Goal: Information Seeking & Learning: Check status

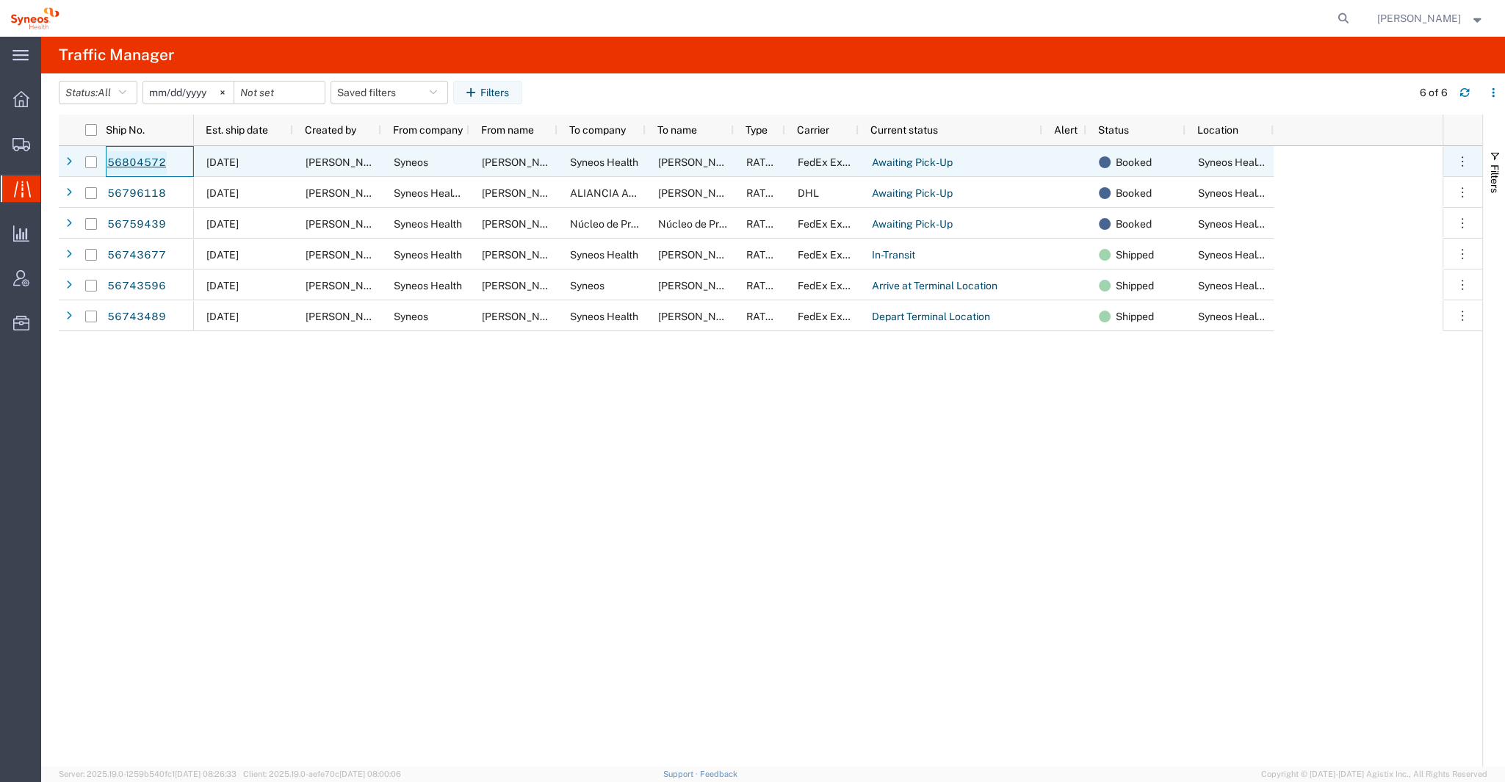
click at [145, 159] on link "56804572" at bounding box center [137, 163] width 60 height 24
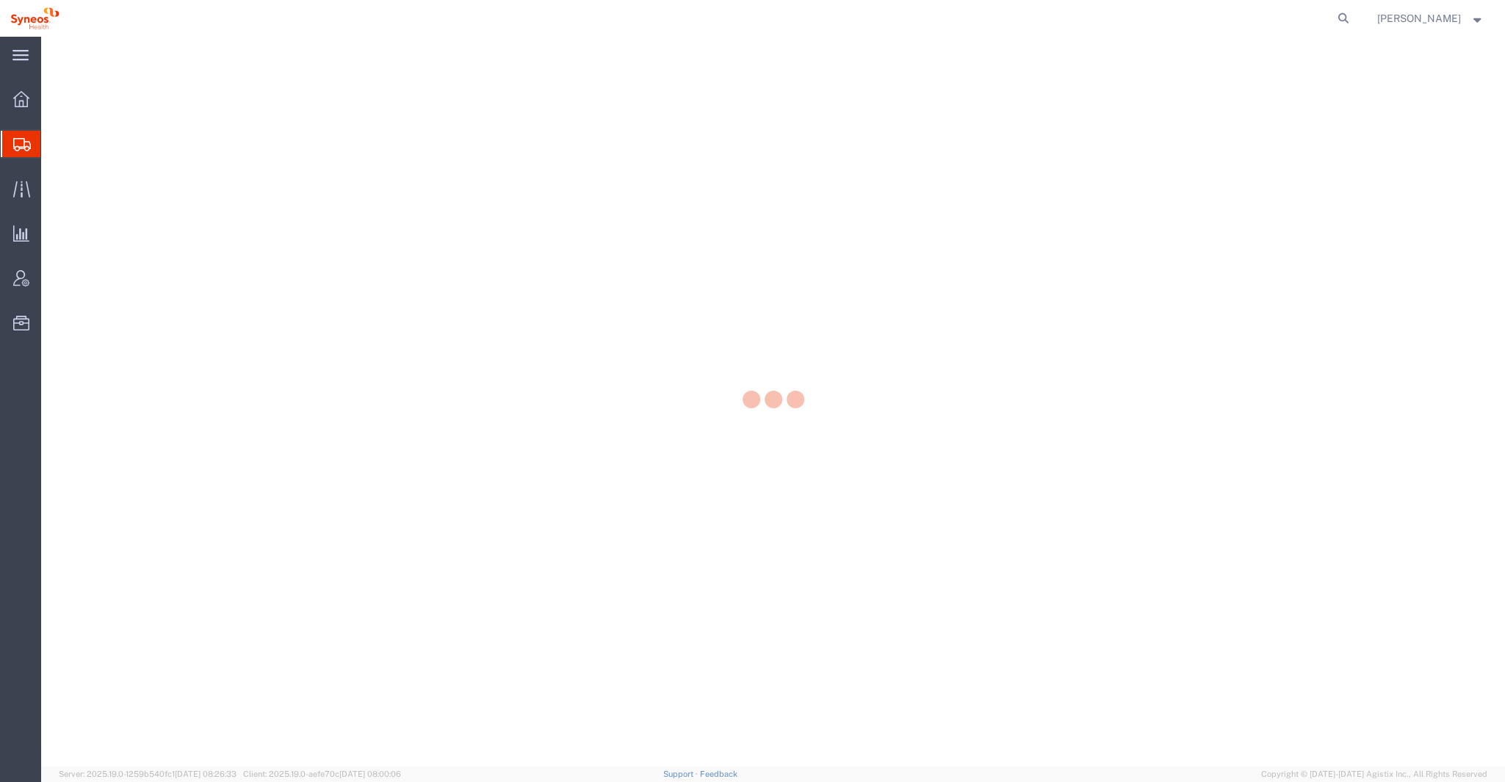
click at [151, 158] on div at bounding box center [773, 402] width 1464 height 730
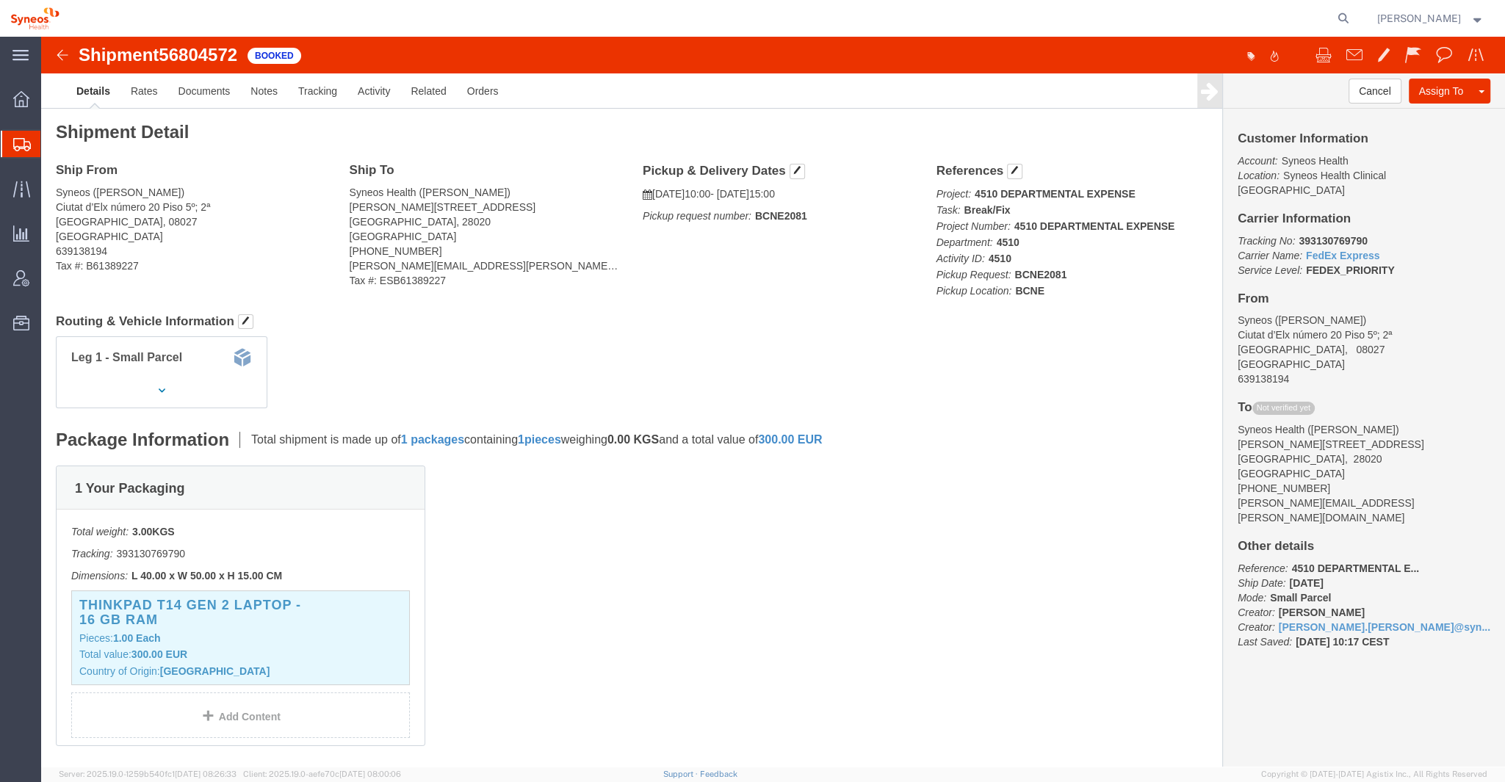
click img
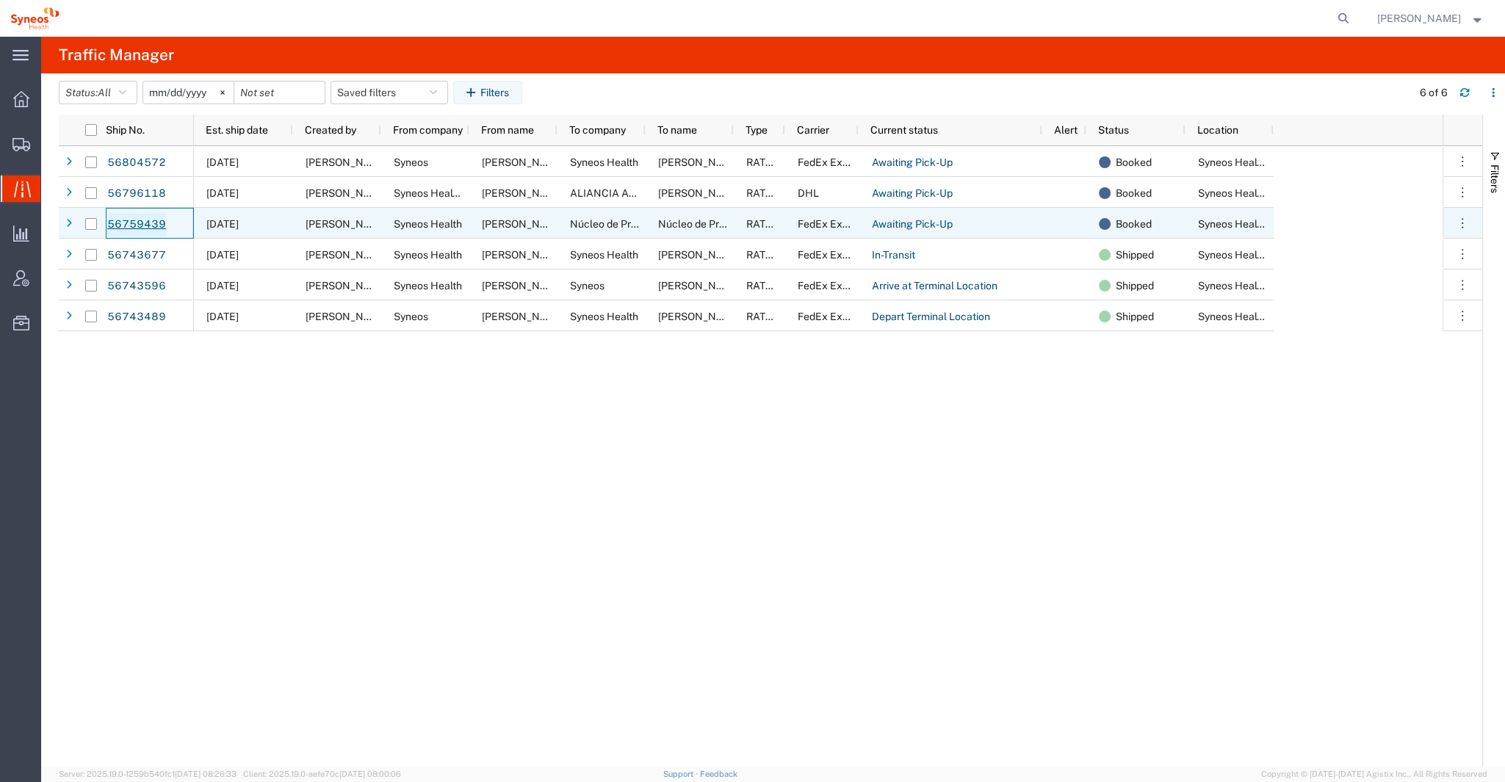
click at [140, 224] on link "56759439" at bounding box center [137, 225] width 60 height 24
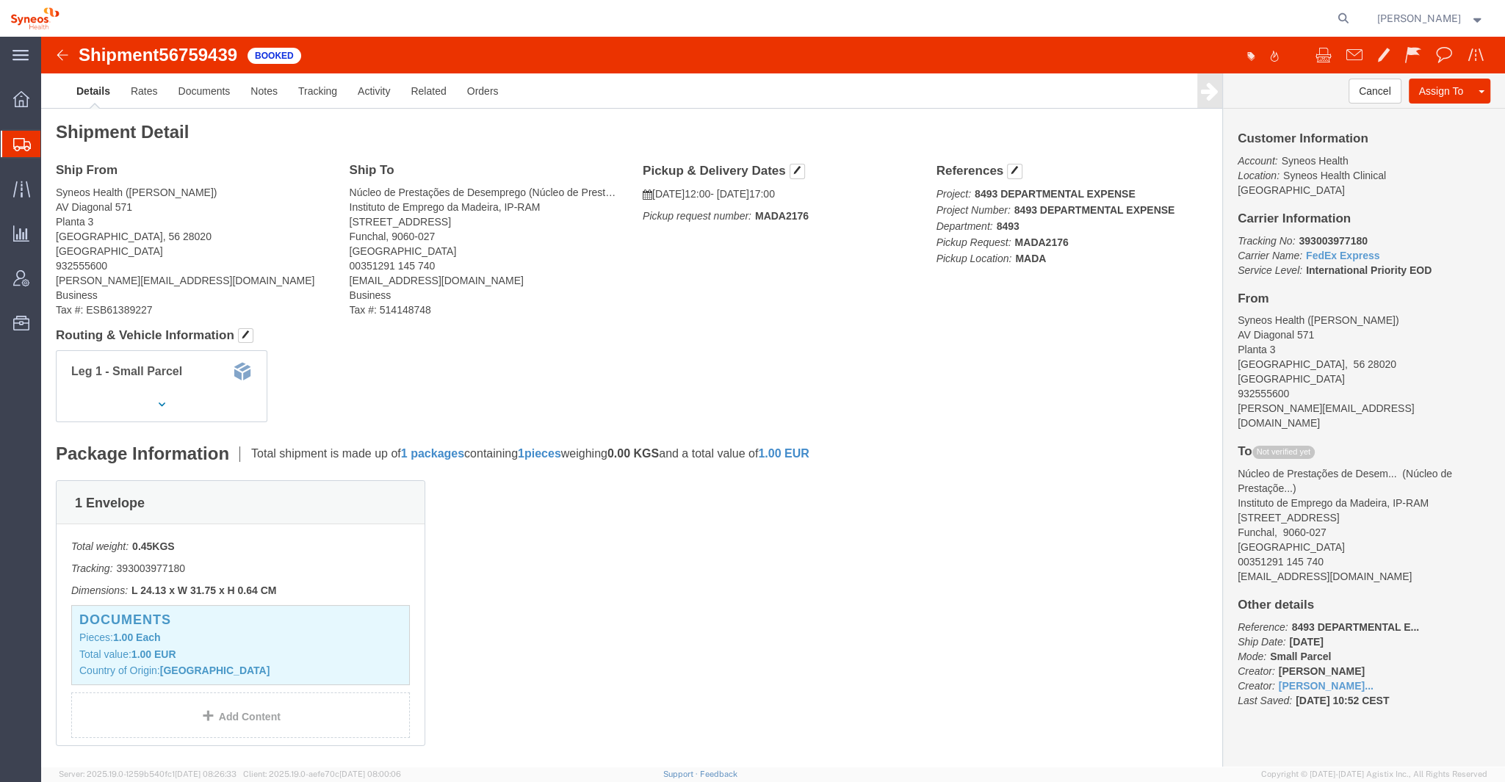
click img
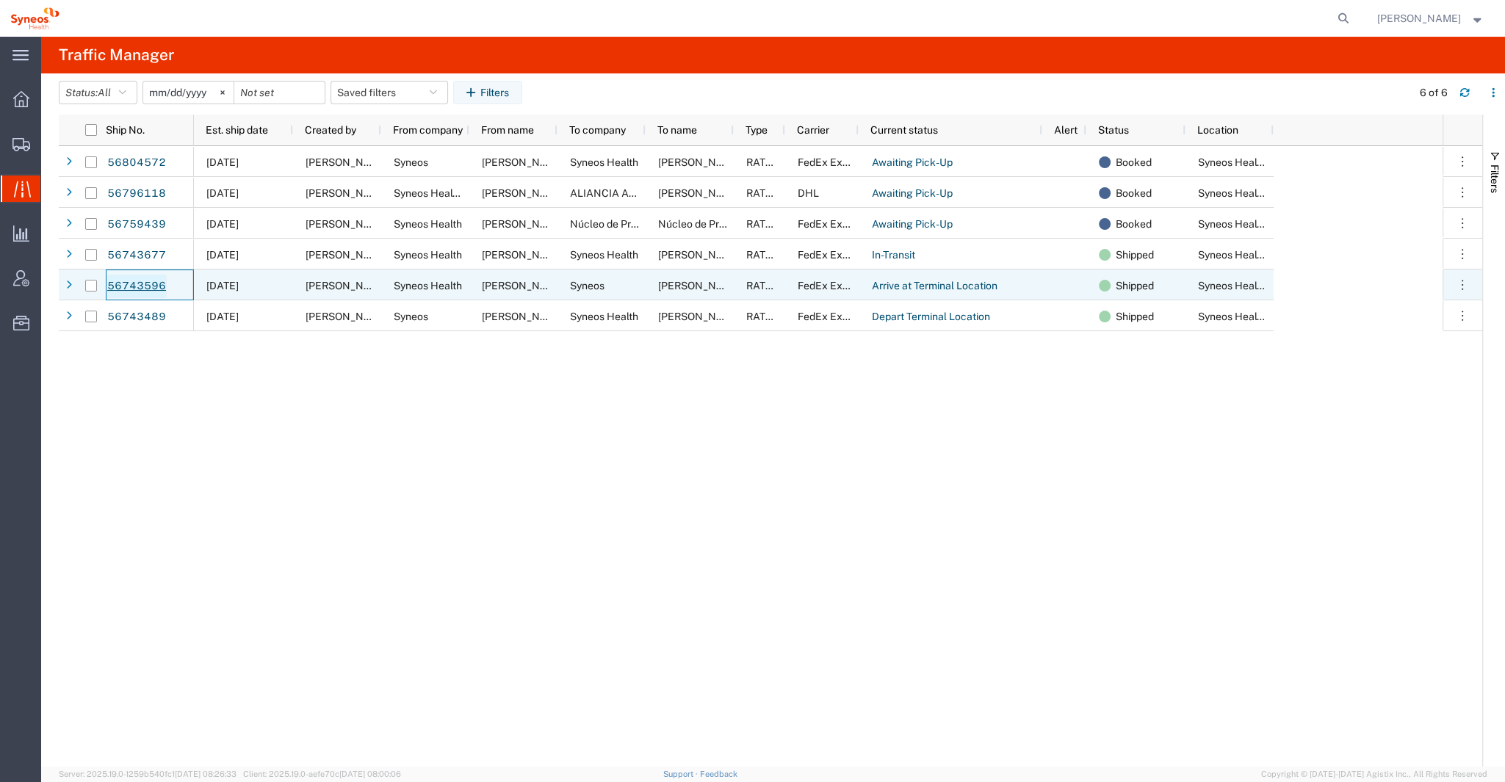
click at [154, 280] on link "56743596" at bounding box center [137, 287] width 60 height 24
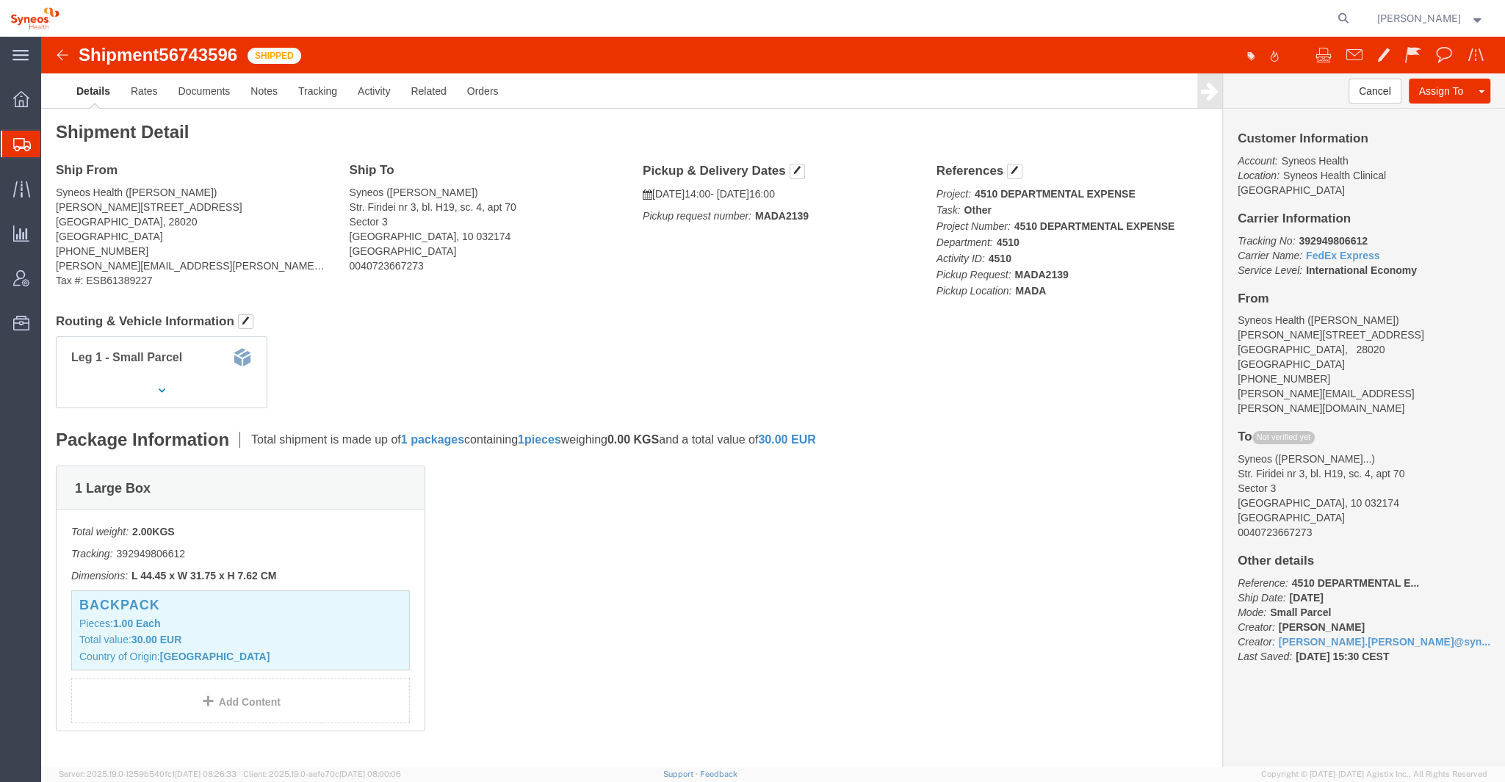
click img
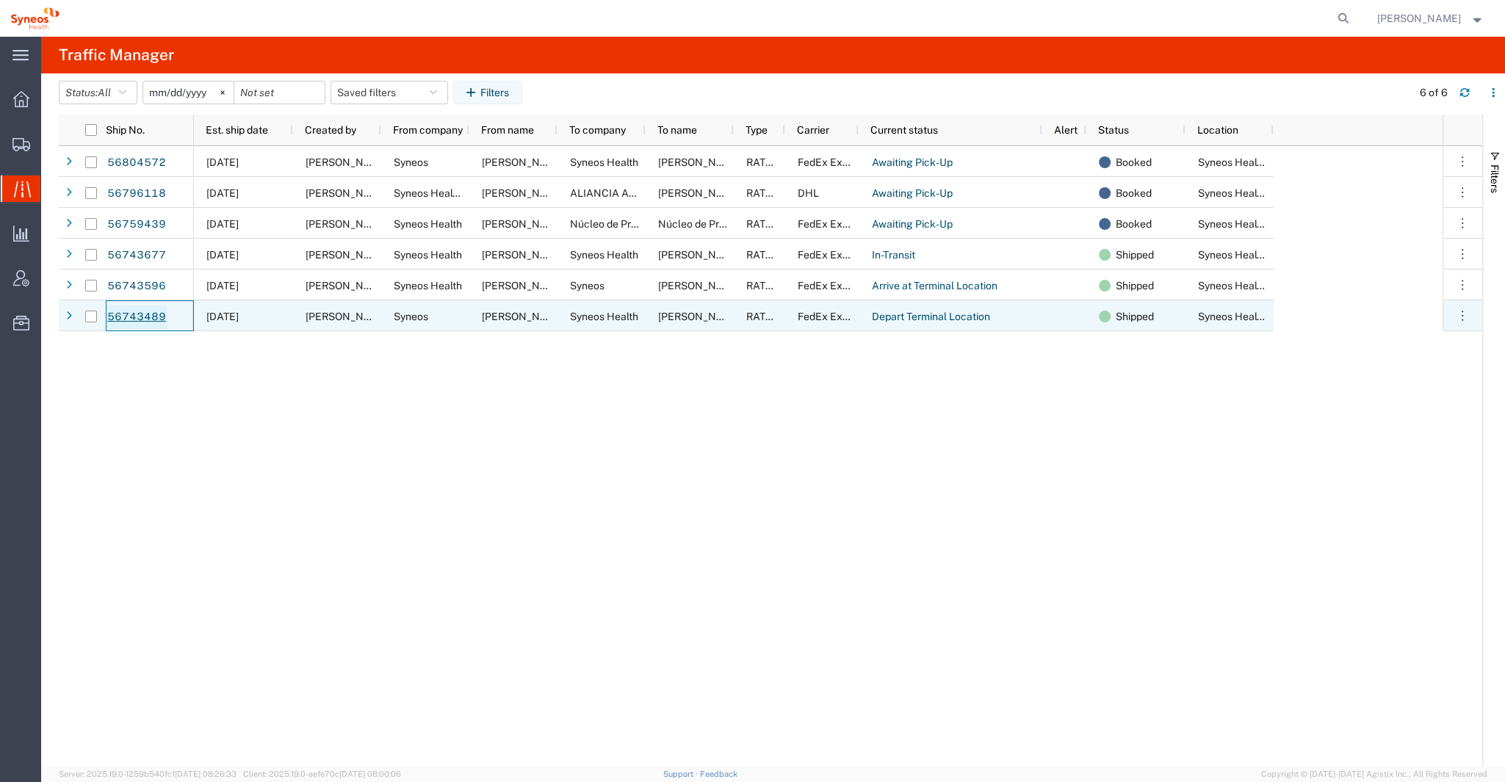
click at [138, 312] on link "56743489" at bounding box center [137, 318] width 60 height 24
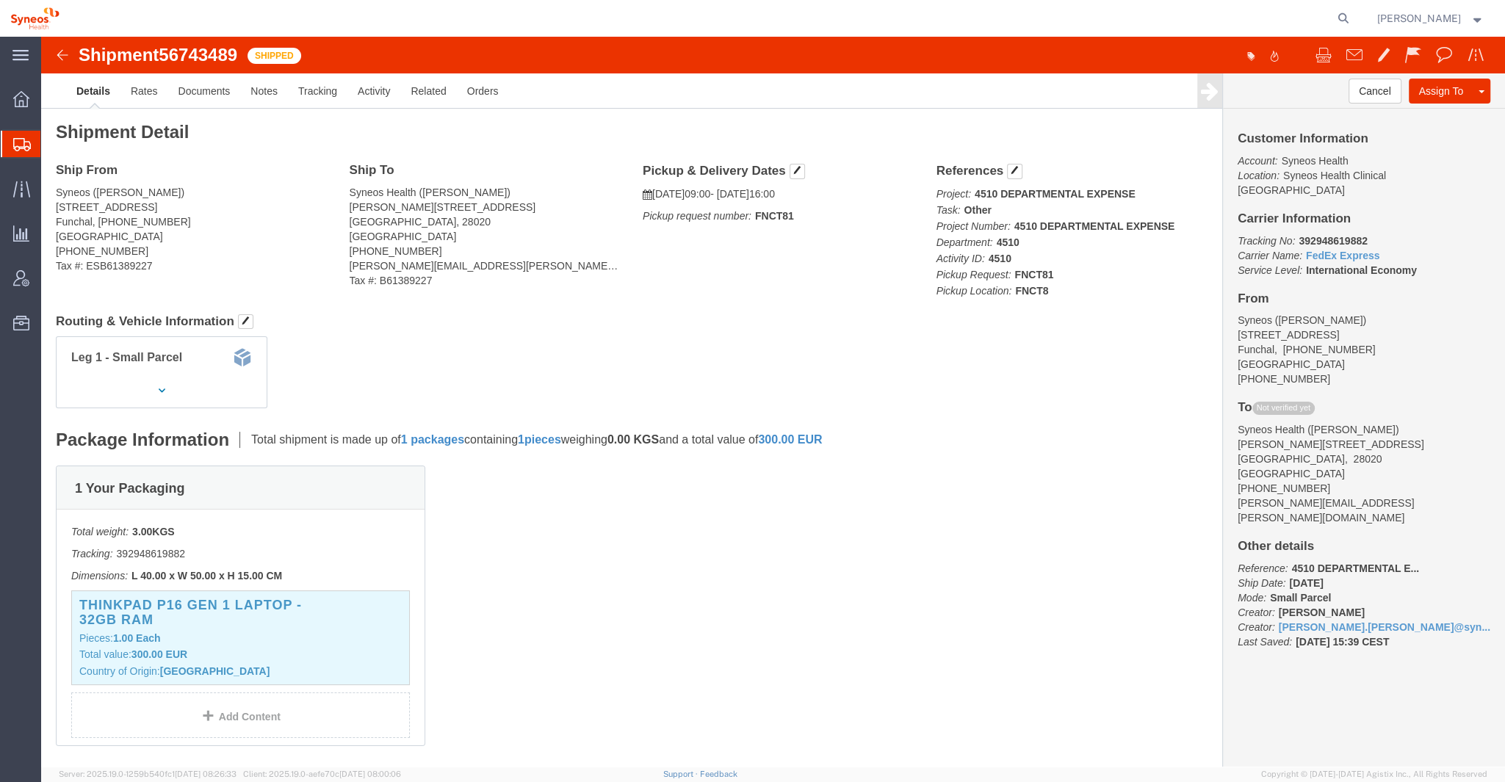
click img
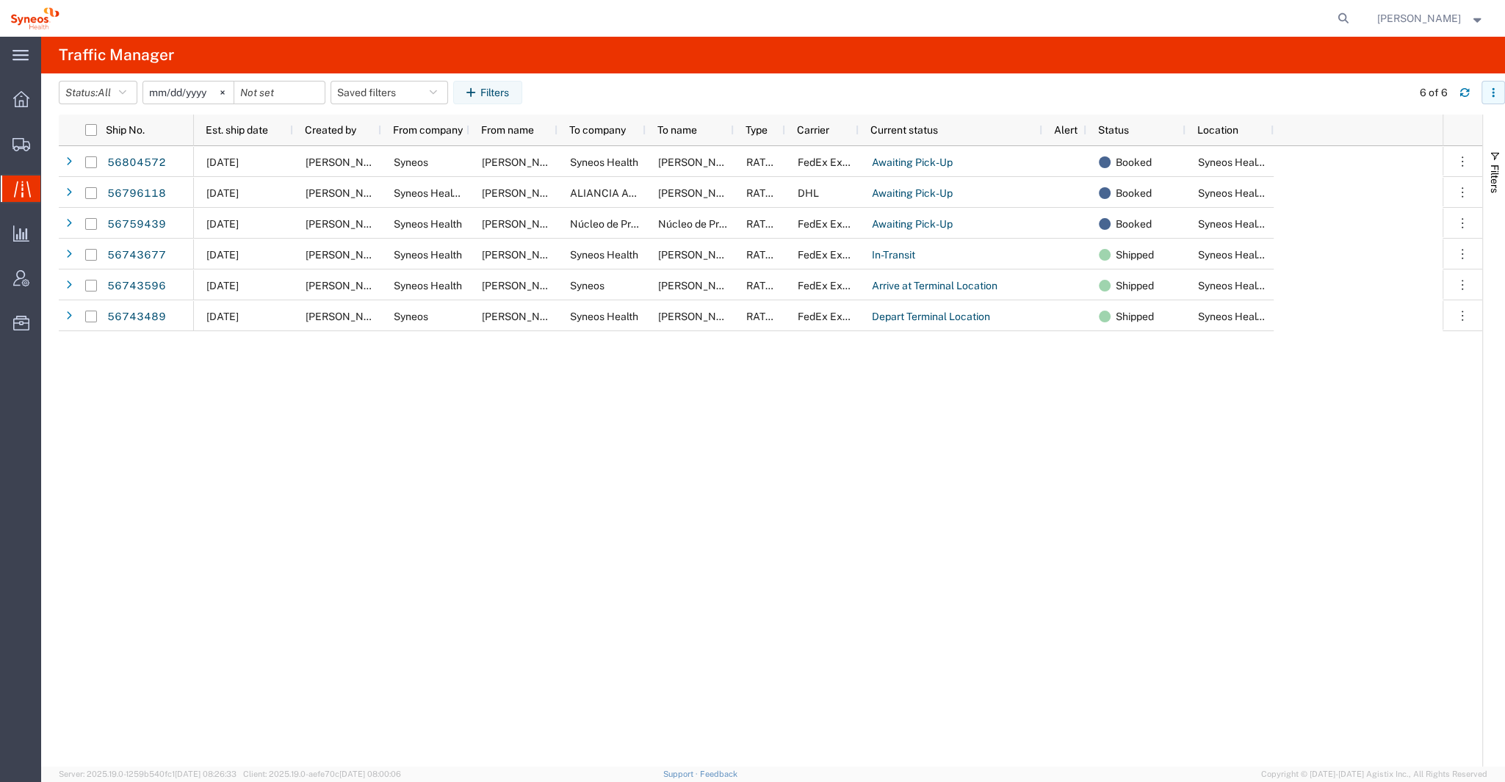
click at [1492, 97] on icon "button" at bounding box center [1493, 92] width 10 height 10
click at [1429, 204] on agx-table-column-manager-action "Manage columns" at bounding box center [1417, 190] width 82 height 29
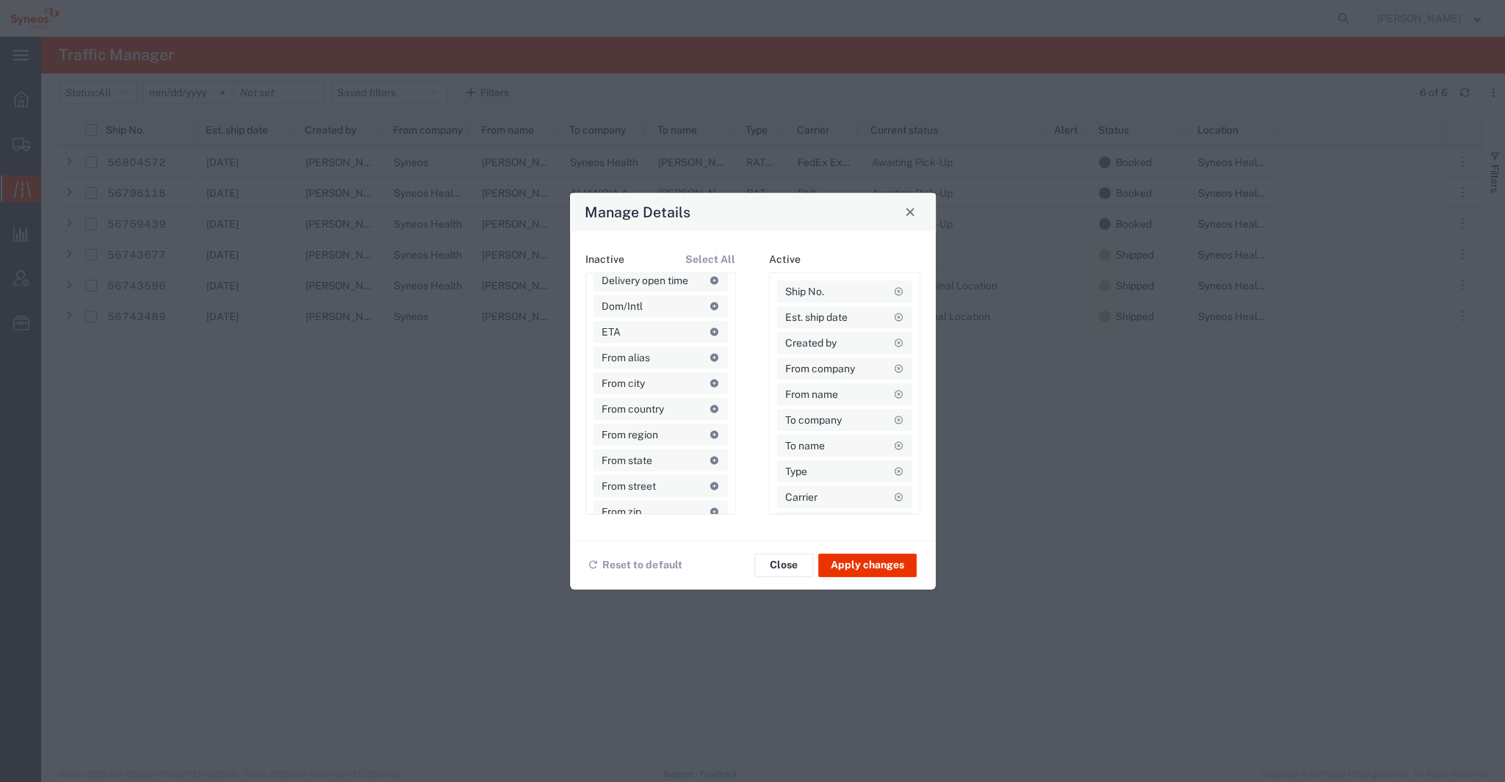
scroll to position [305, 0]
click at [645, 373] on span "From country" at bounding box center [633, 372] width 62 height 22
click at [831, 502] on span "From country" at bounding box center [816, 503] width 62 height 22
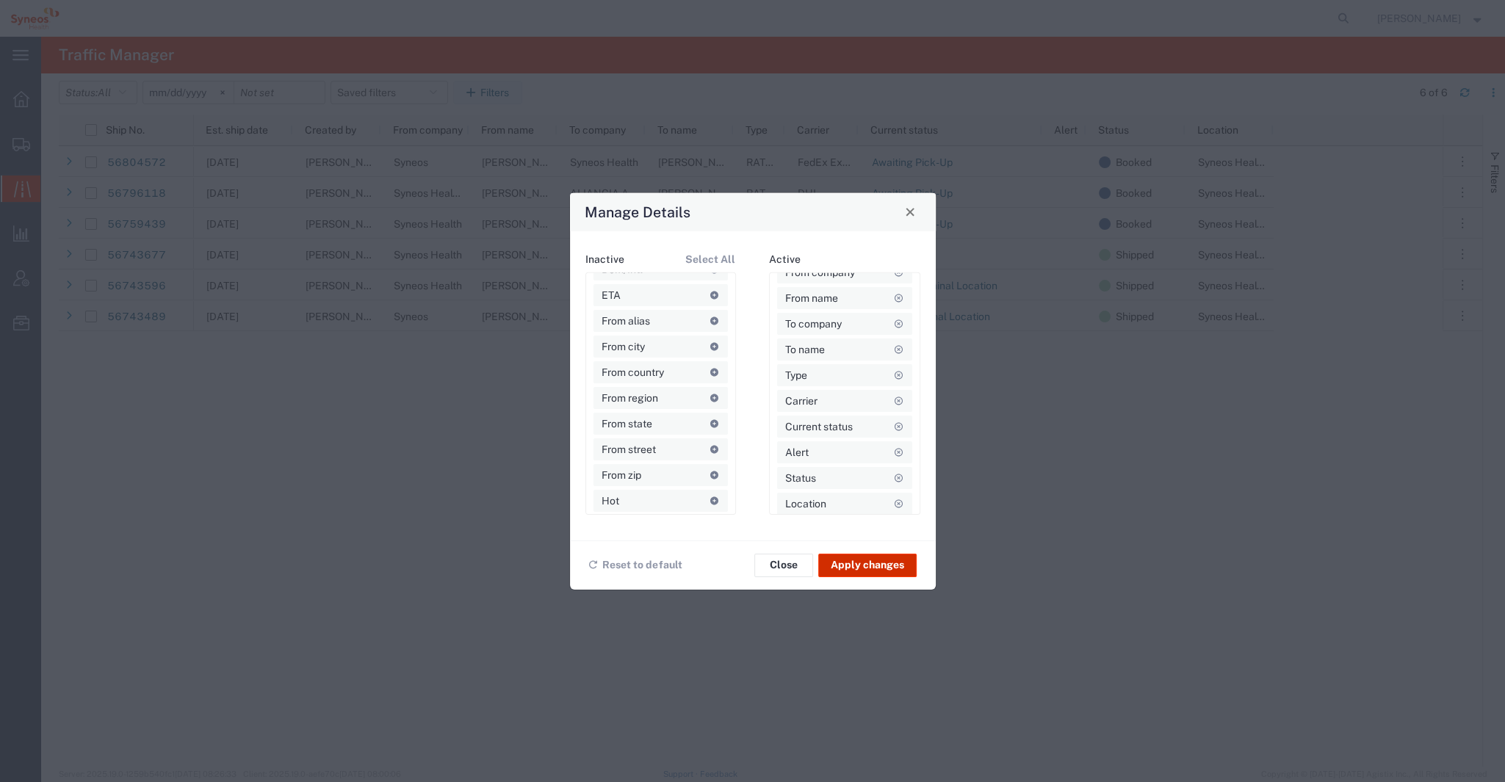
click at [856, 568] on button "Apply changes" at bounding box center [867, 565] width 98 height 24
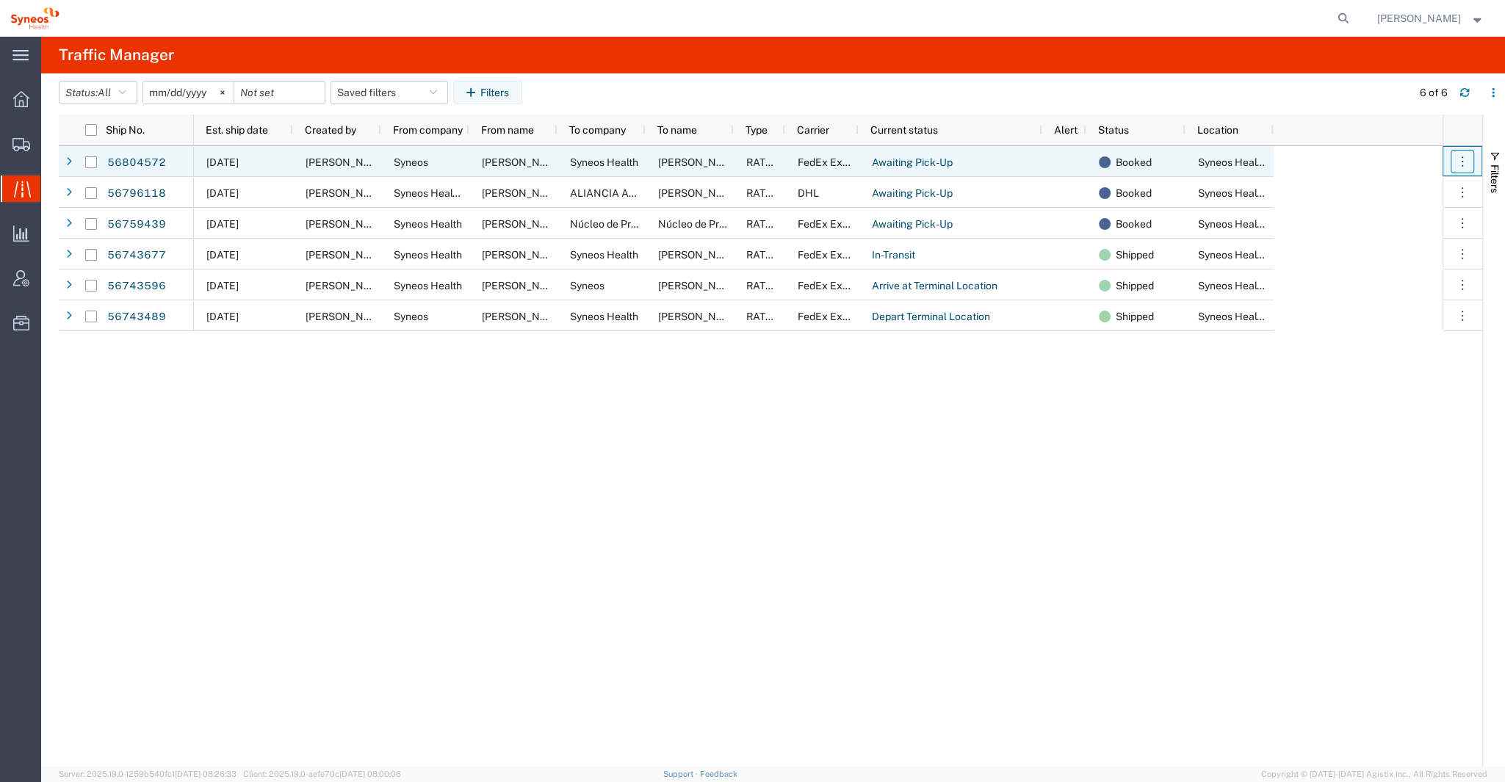
click at [1461, 159] on icon "button" at bounding box center [1462, 161] width 15 height 15
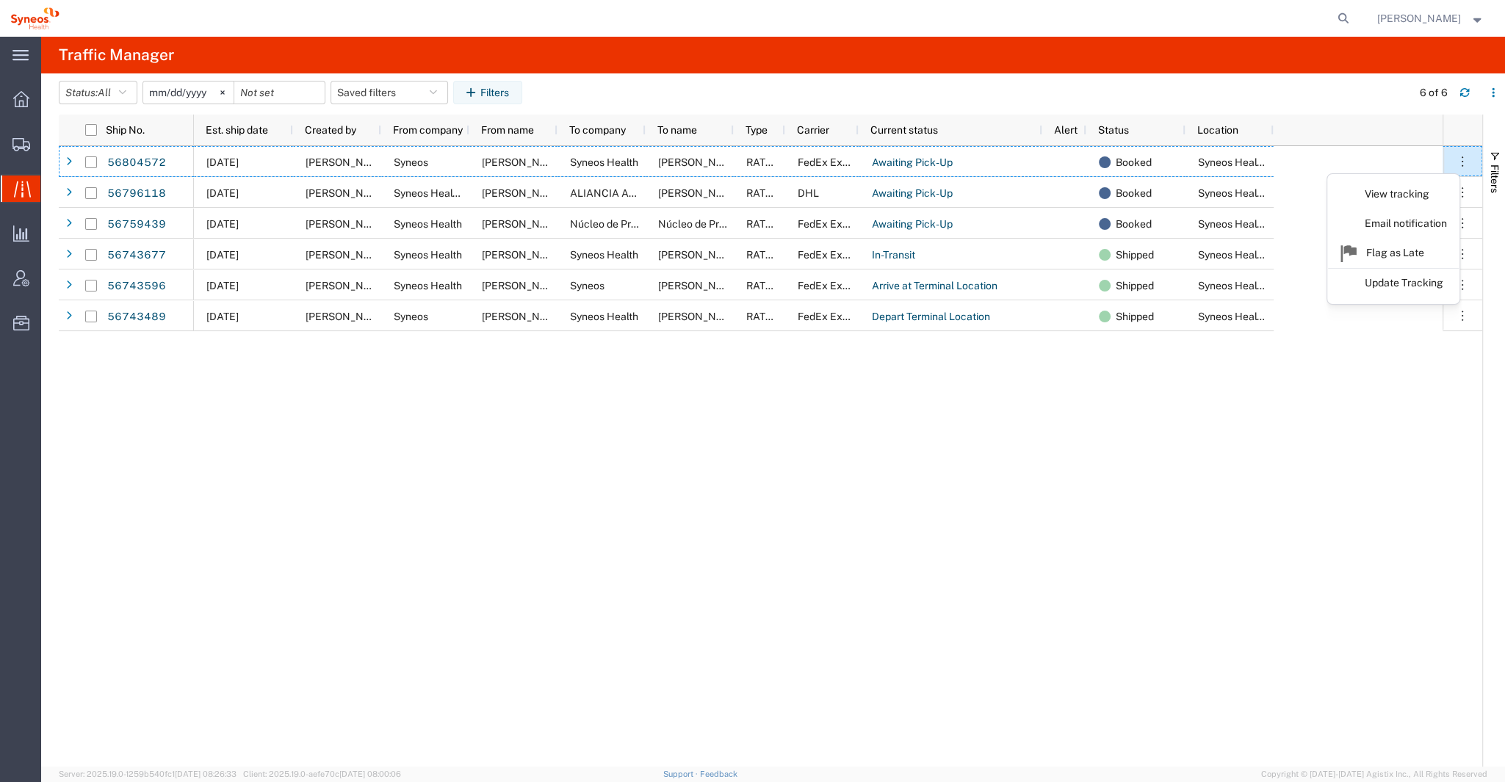
click at [1379, 136] on div "Est. ship date Created by From company From name To company To name Type Carrie…" at bounding box center [818, 131] width 1249 height 32
click at [1491, 95] on icon "button" at bounding box center [1493, 92] width 10 height 10
click at [1410, 165] on div "Row density" at bounding box center [1417, 160] width 82 height 29
click at [1374, 93] on agx-table-filter-chips "Status: All All Arrive at Delivery Location Arrive at Pick-Up Location Arrive a…" at bounding box center [732, 98] width 1346 height 34
click at [1490, 83] on button "button" at bounding box center [1494, 93] width 24 height 24
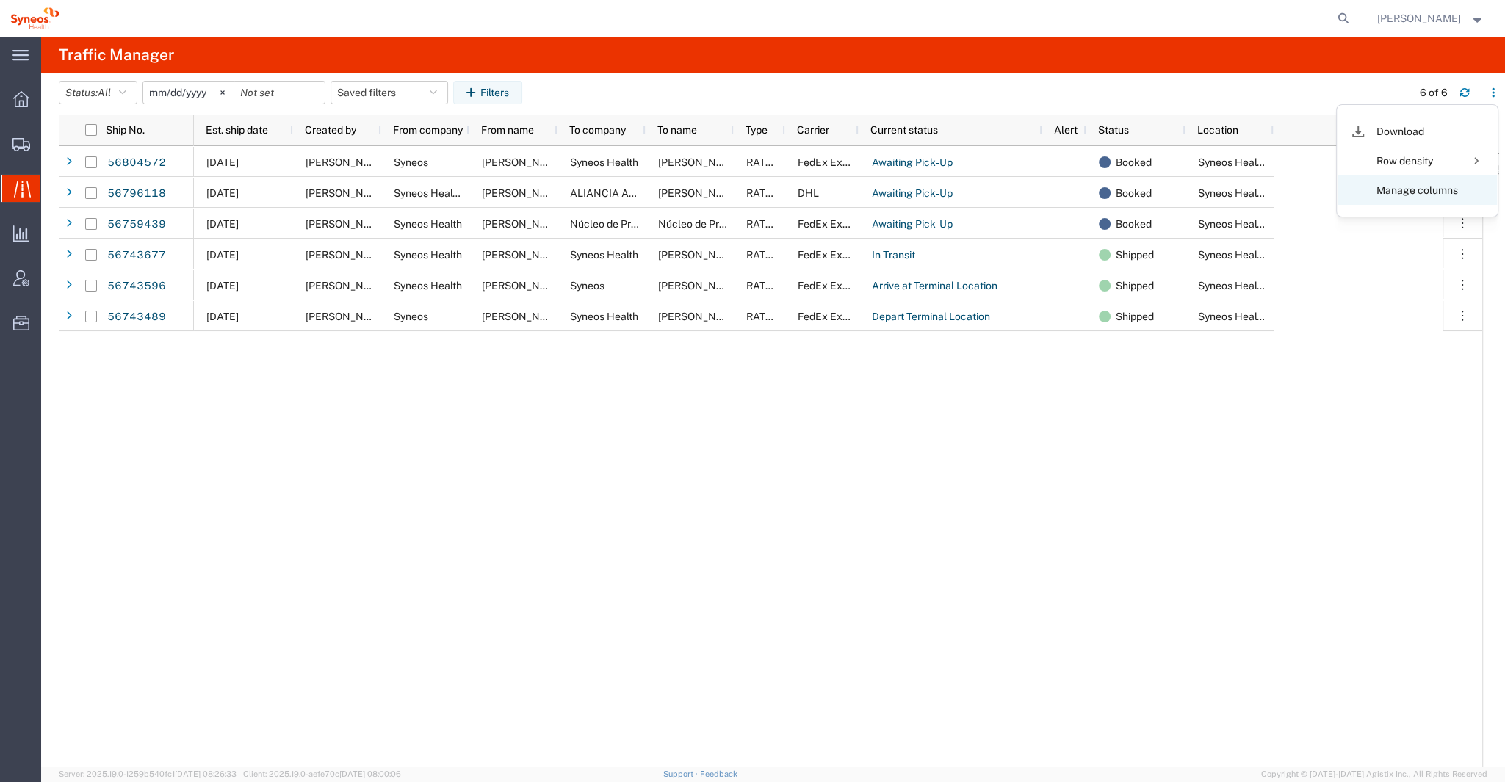
click at [1423, 189] on agx-table-column-manager-action "Manage columns" at bounding box center [1417, 190] width 82 height 29
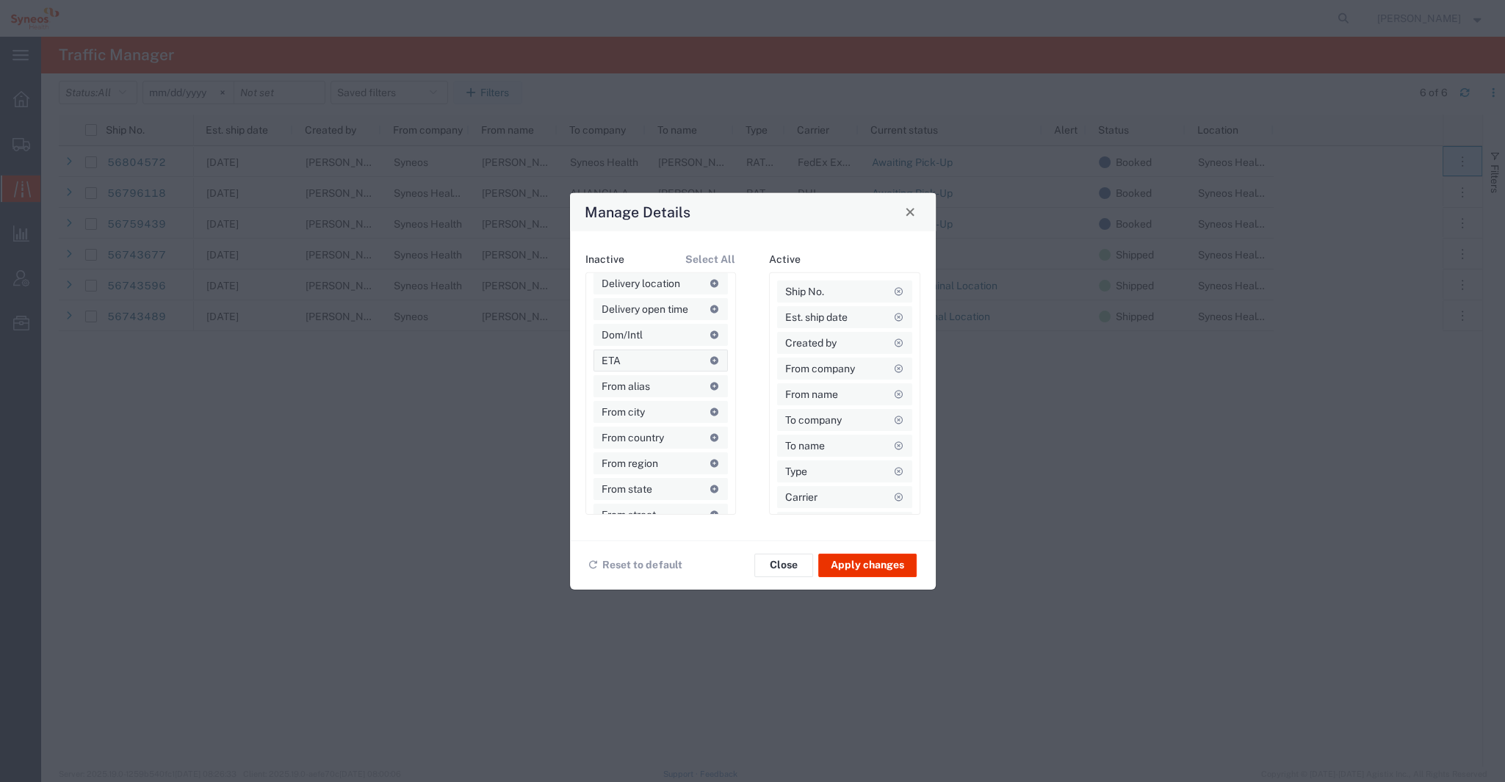
scroll to position [240, 0]
click at [710, 436] on icon at bounding box center [715, 437] width 10 height 8
drag, startPoint x: 901, startPoint y: 408, endPoint x: 901, endPoint y: 424, distance: 15.4
click at [901, 424] on div "Ship No. Est. ship date Created by From company From name To company To name Ty…" at bounding box center [844, 393] width 151 height 242
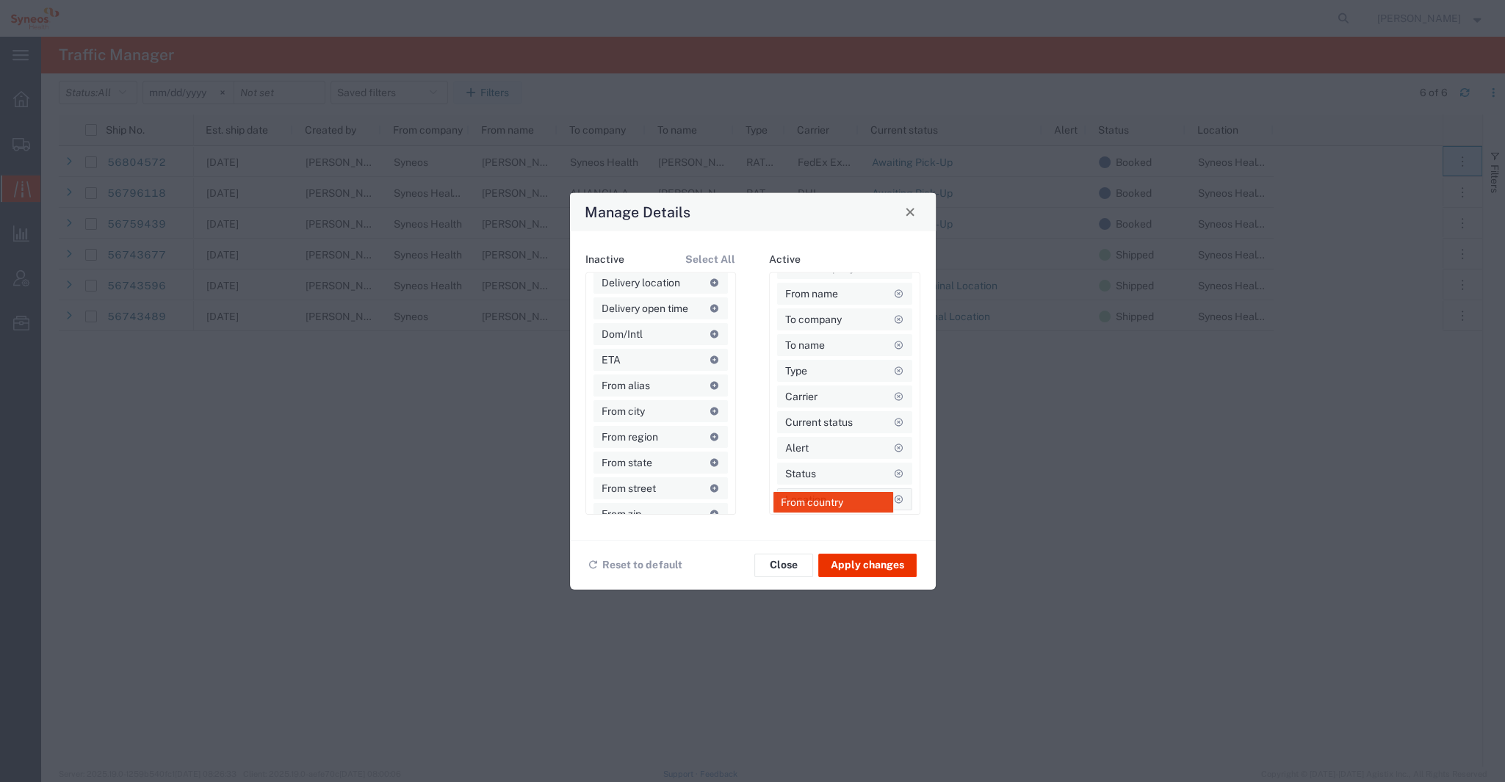
click at [844, 405] on div "Ship No. Est. ship date Created by From company From name To company To name Ty…" at bounding box center [844, 292] width 134 height 226
click at [660, 401] on agx-draggable-card "To country" at bounding box center [660, 405] width 134 height 22
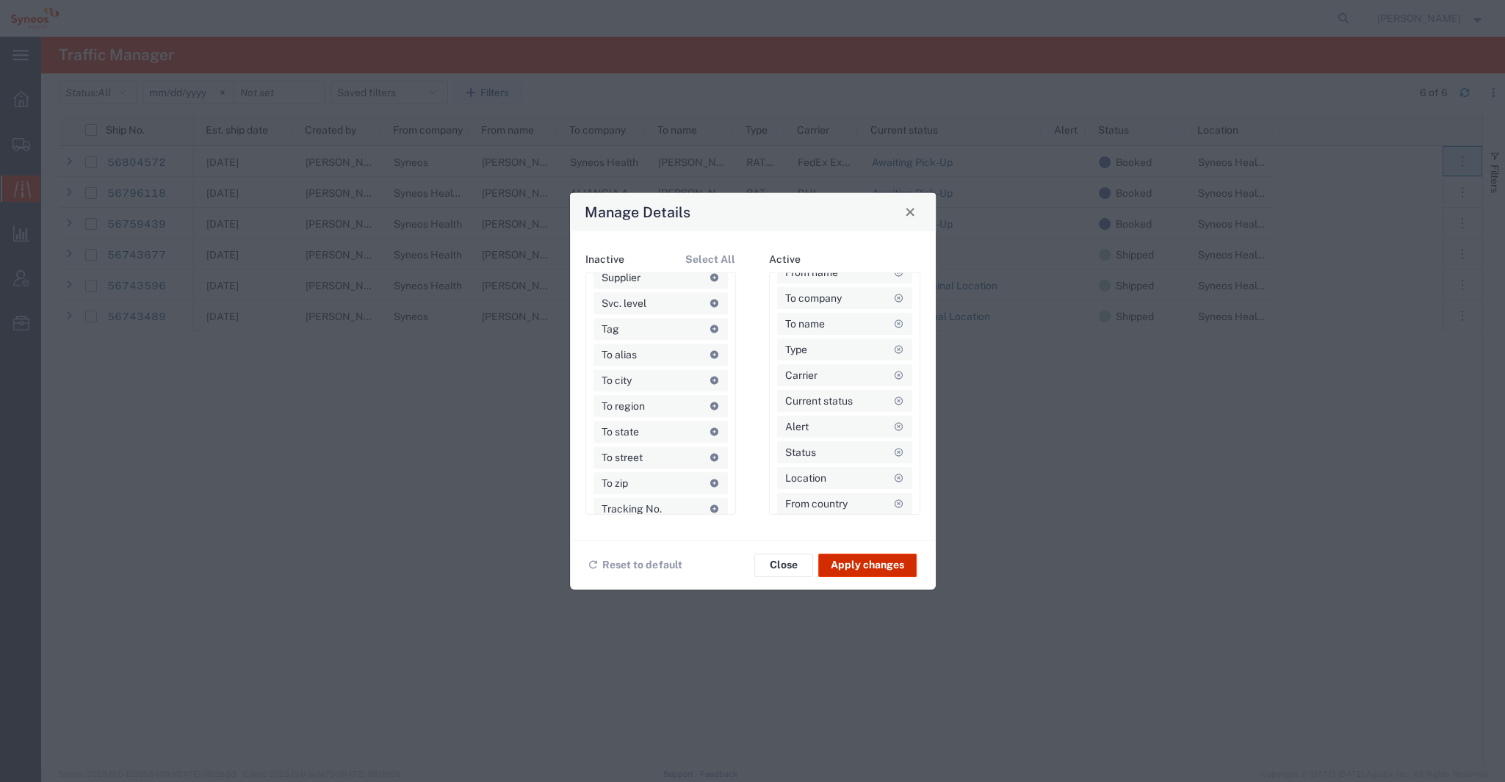
click at [861, 560] on button "Apply changes" at bounding box center [867, 565] width 98 height 24
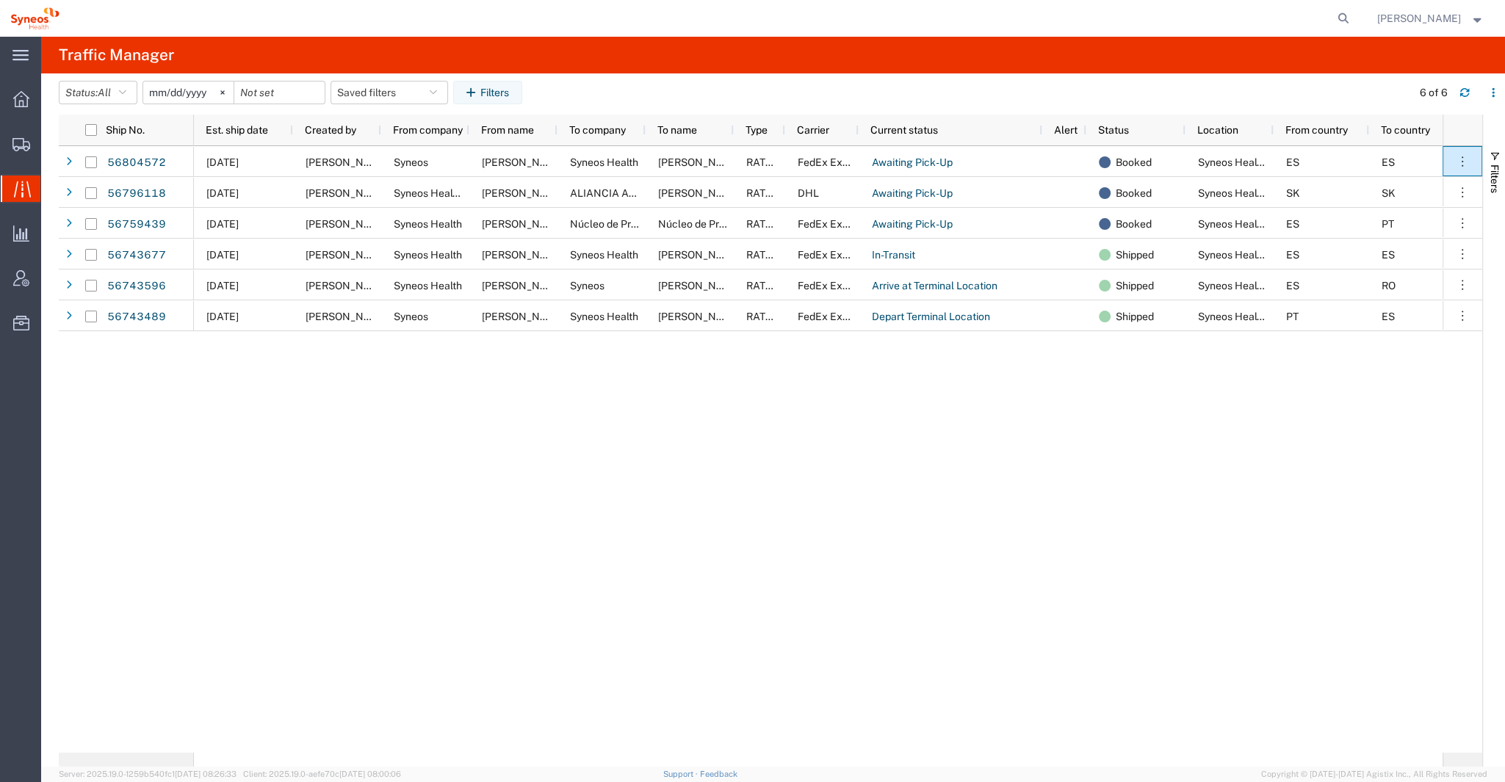
click at [1328, 122] on div "From country" at bounding box center [1324, 130] width 78 height 24
click at [1499, 93] on button "button" at bounding box center [1494, 93] width 24 height 24
click at [1421, 185] on agx-table-column-manager-action "Manage columns" at bounding box center [1417, 190] width 82 height 29
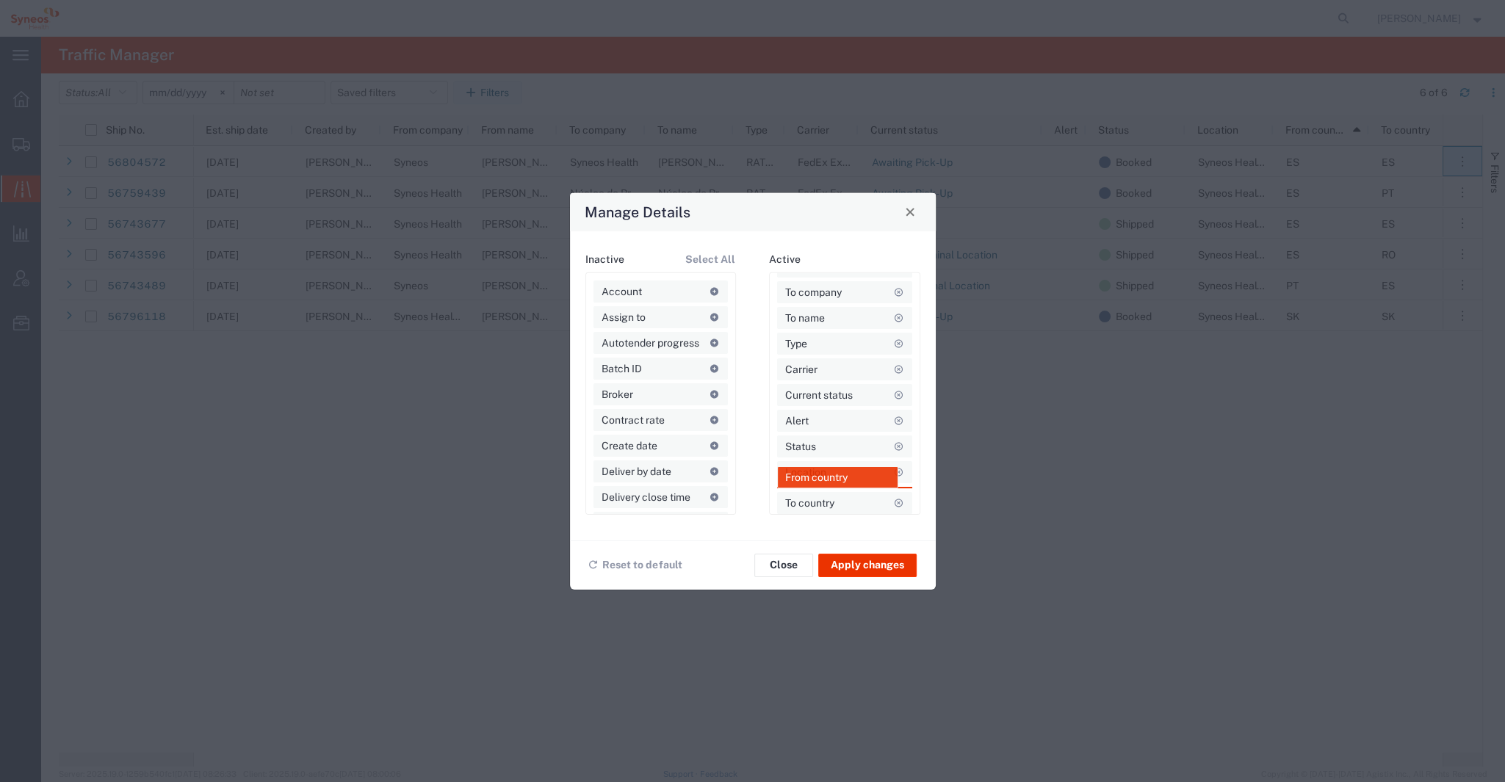
scroll to position [126, 0]
drag, startPoint x: 823, startPoint y: 476, endPoint x: 833, endPoint y: 279, distance: 197.1
drag, startPoint x: 811, startPoint y: 502, endPoint x: 820, endPoint y: 362, distance: 139.8
click at [873, 569] on button "Apply changes" at bounding box center [867, 565] width 98 height 24
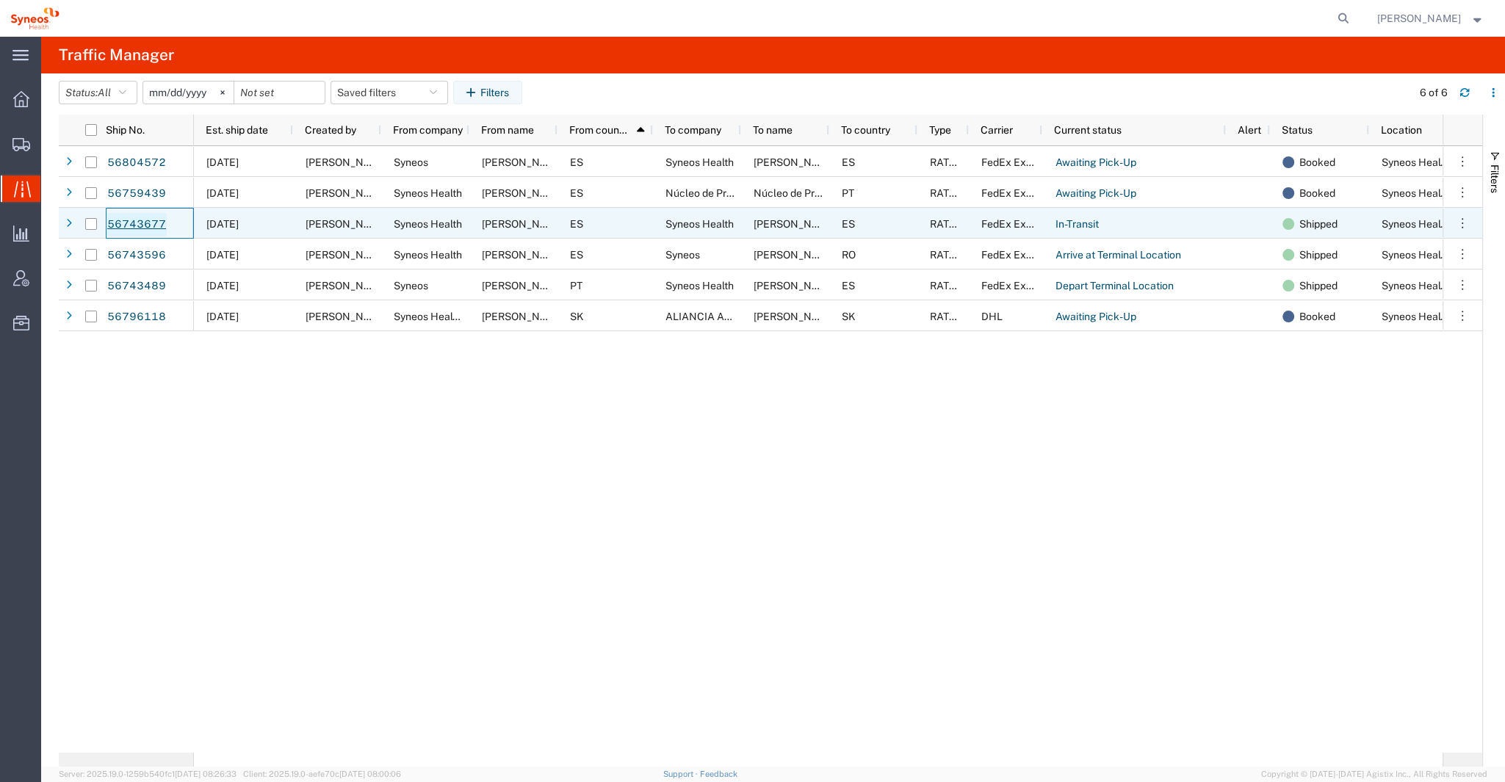
click at [137, 222] on link "56743677" at bounding box center [137, 225] width 60 height 24
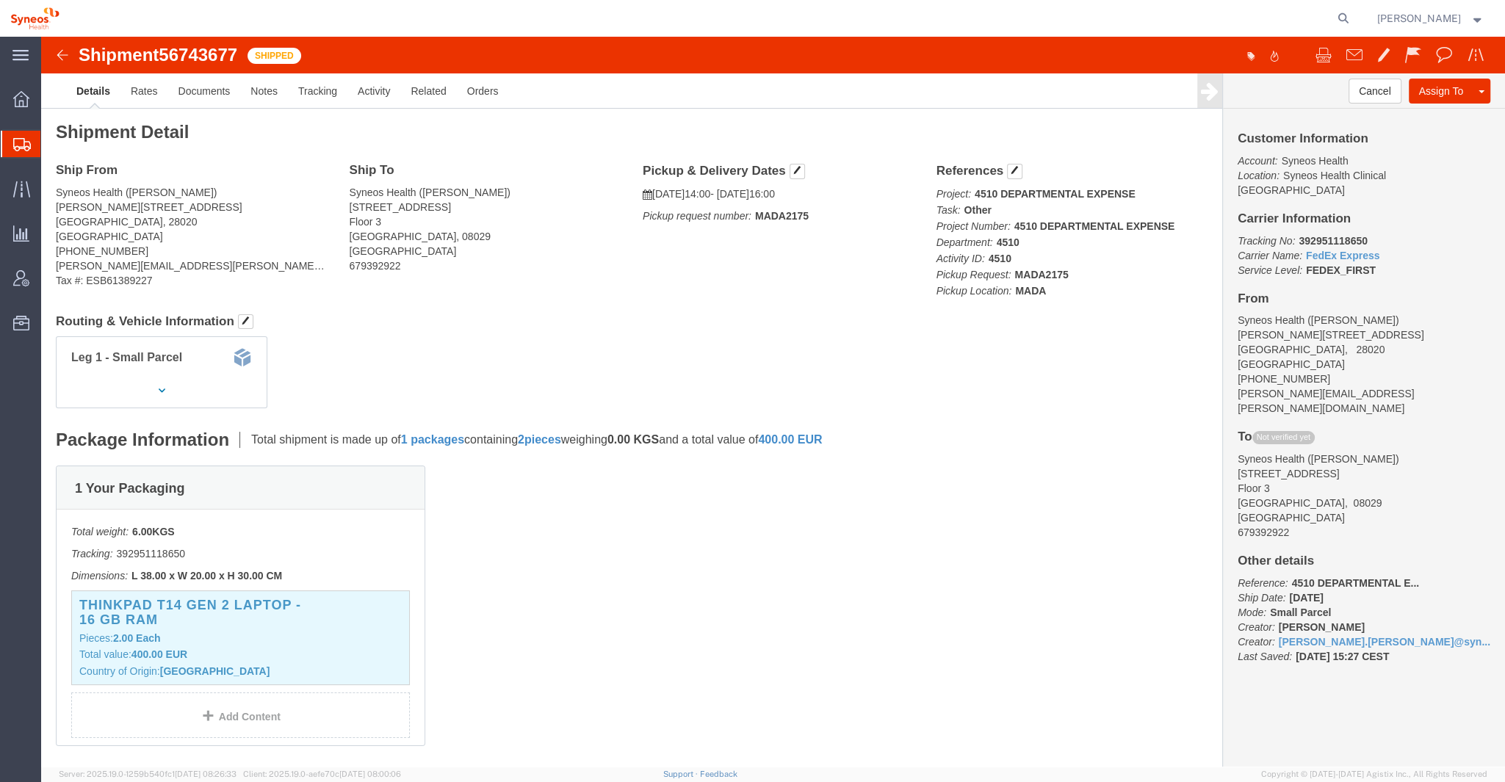
click img
